Goal: Information Seeking & Learning: Learn about a topic

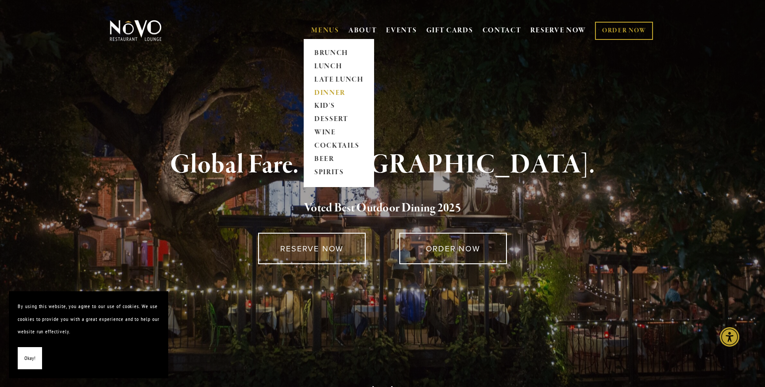
click at [332, 90] on link "DINNER" at bounding box center [338, 92] width 55 height 13
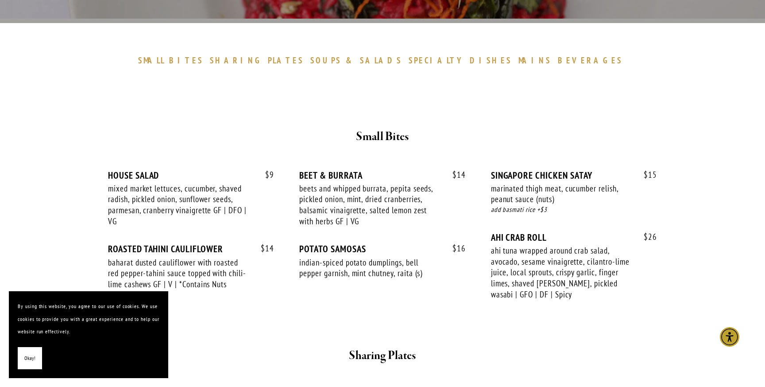
scroll to position [247, 0]
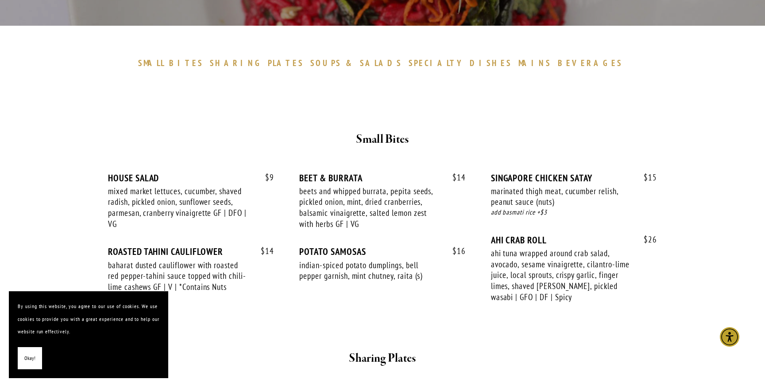
click at [341, 65] on span "SOUPS" at bounding box center [325, 63] width 31 height 11
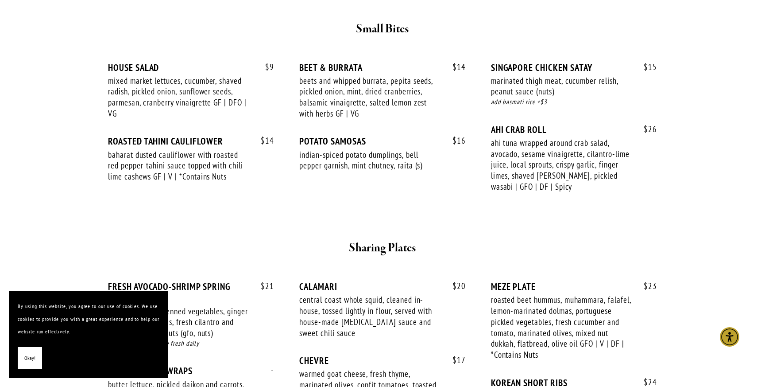
scroll to position [351, 0]
